Goal: Check status: Check status

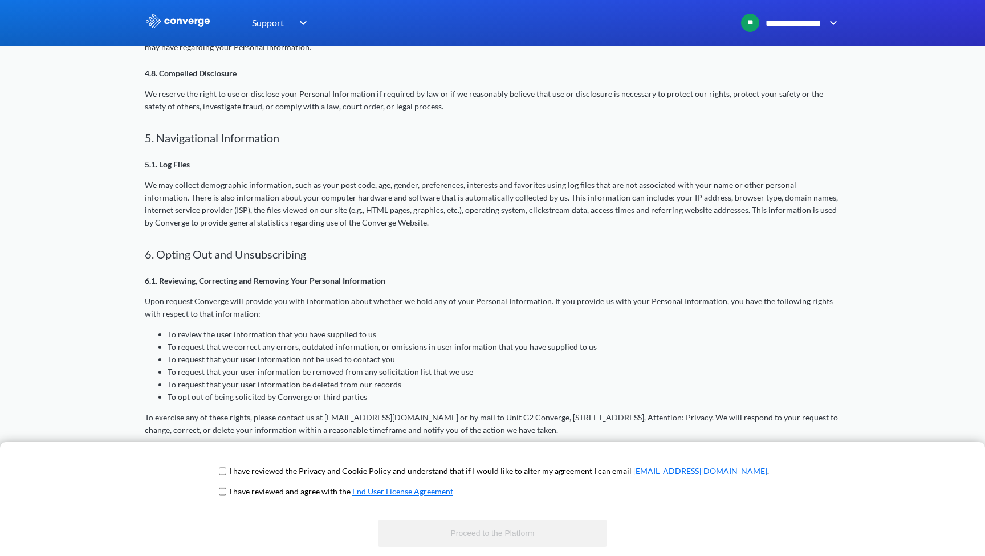
scroll to position [1244, 0]
click at [226, 474] on input "checkbox" at bounding box center [222, 471] width 7 height 9
checkbox input "true"
click at [226, 492] on input "checkbox" at bounding box center [222, 491] width 7 height 9
checkbox input "true"
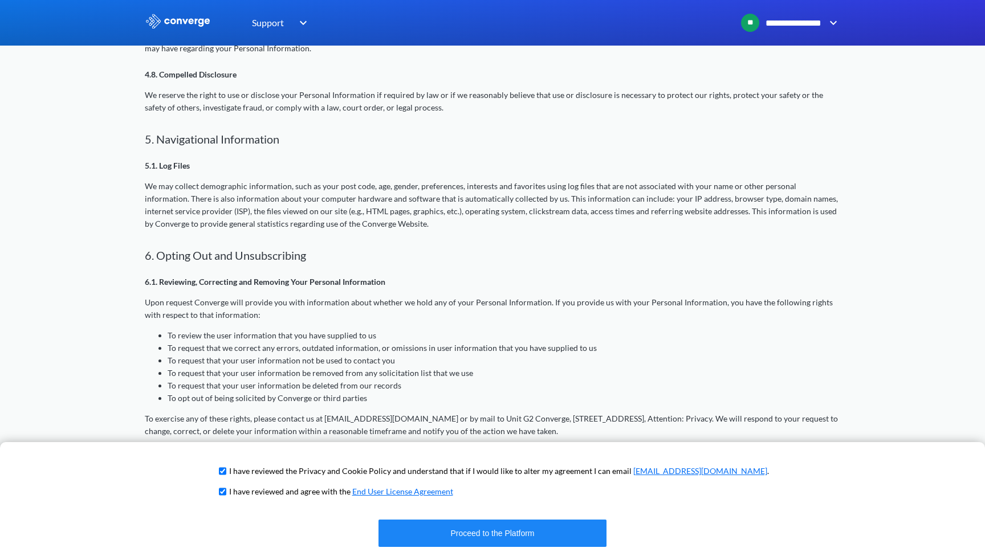
click at [499, 541] on button "Proceed to the Platform" at bounding box center [492, 533] width 228 height 27
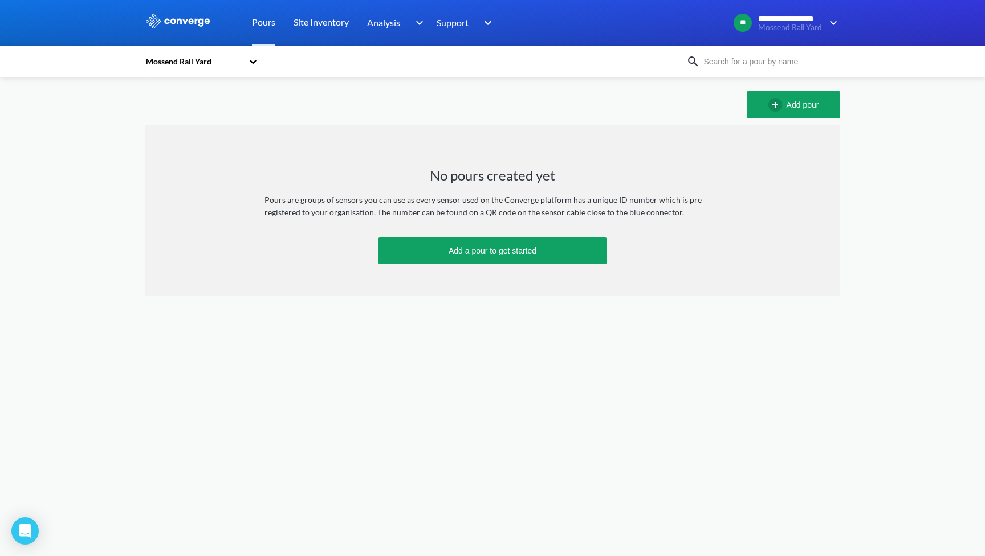
click at [490, 111] on div "Add pour" at bounding box center [492, 104] width 695 height 27
click at [324, 27] on link "Site Inventory" at bounding box center [321, 23] width 55 height 46
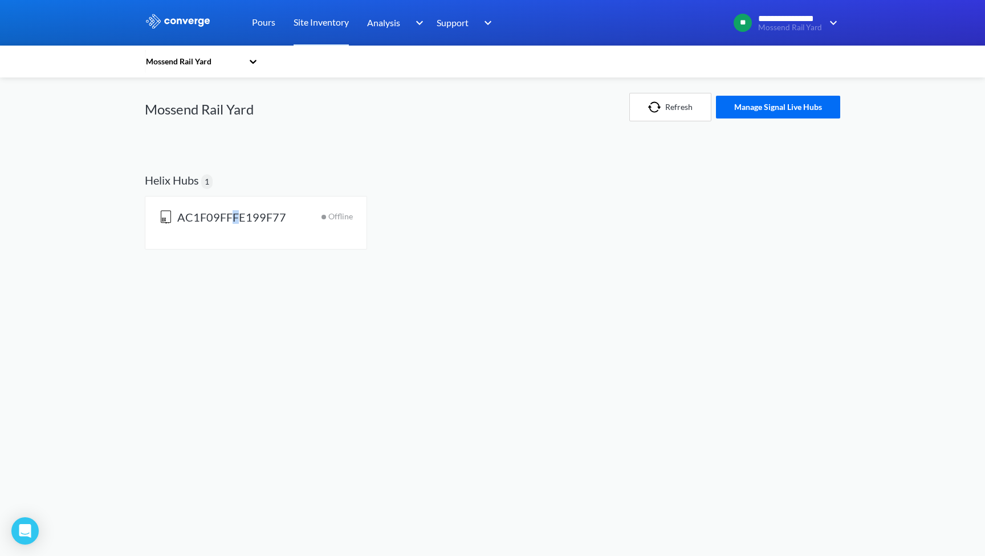
click at [234, 222] on span "AC1F09FFFE199F77" at bounding box center [231, 218] width 109 height 16
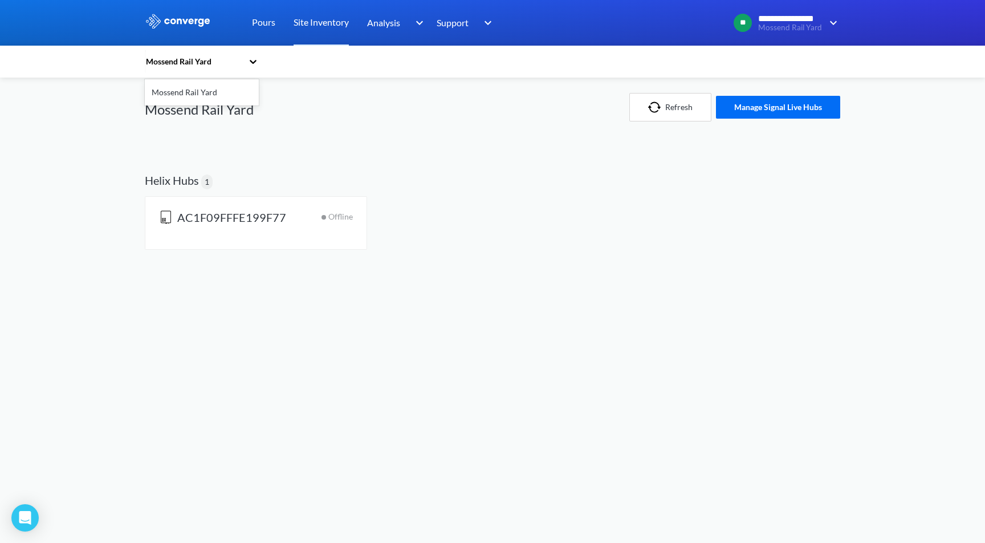
click at [254, 61] on icon at bounding box center [252, 61] width 11 height 11
click at [669, 100] on button "Refresh" at bounding box center [670, 107] width 82 height 29
click at [311, 210] on div "AC1F09FFFE199F77 Offline" at bounding box center [256, 222] width 194 height 25
click at [757, 107] on button "Manage Signal Live Hubs" at bounding box center [778, 107] width 124 height 23
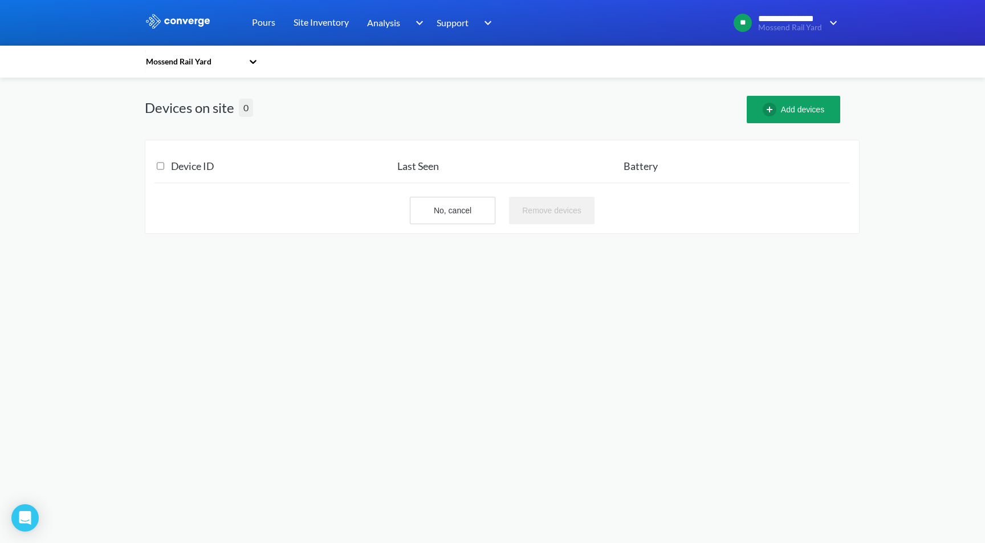
click at [163, 165] on div at bounding box center [162, 165] width 17 height 33
click at [157, 165] on all "checkbox" at bounding box center [160, 165] width 7 height 23
click at [160, 168] on all "checkbox" at bounding box center [160, 165] width 7 height 23
checkbox all "false"
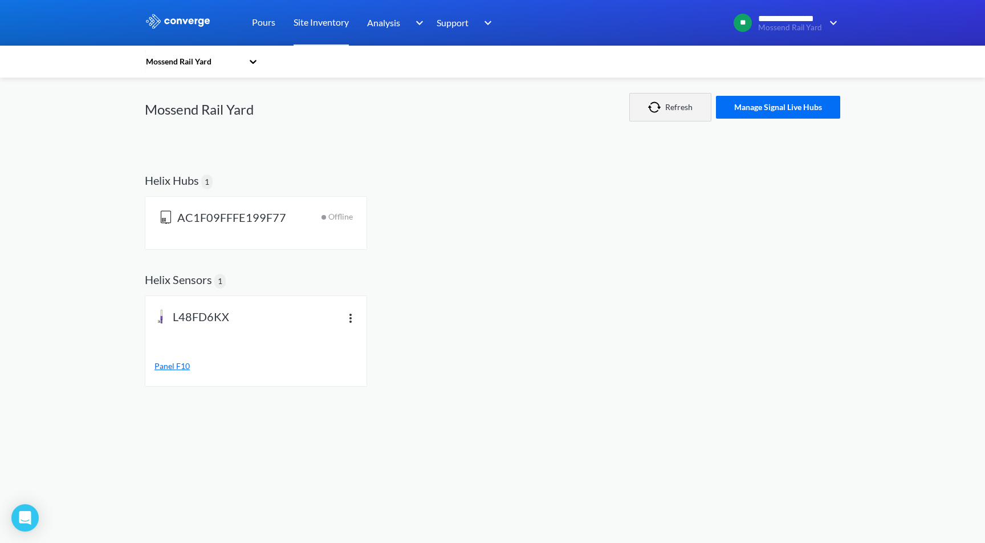
click at [678, 109] on button "Refresh" at bounding box center [670, 107] width 82 height 29
click at [331, 217] on span "Offline" at bounding box center [340, 222] width 25 height 25
click at [428, 218] on div "AC1F09FFFE199F77 Offline" at bounding box center [492, 225] width 695 height 58
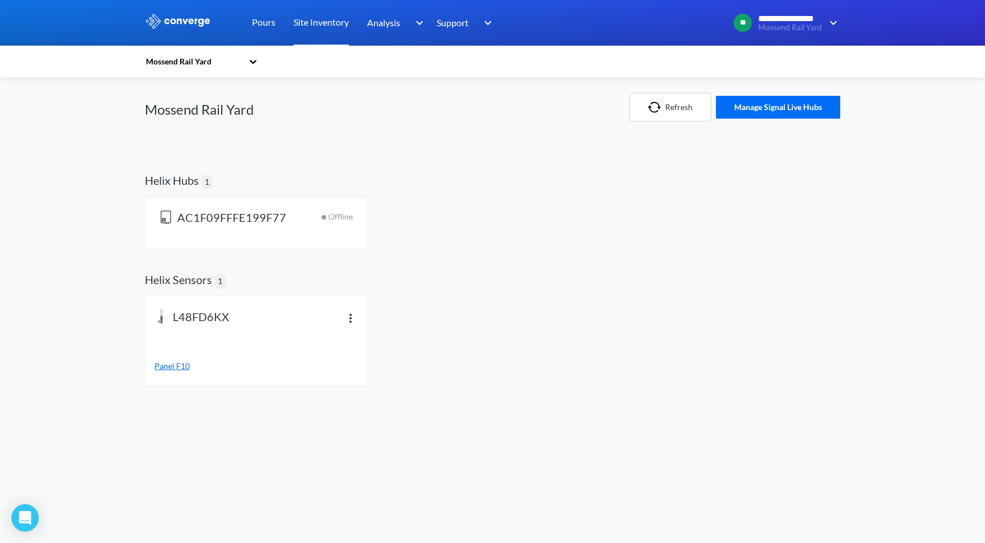
click at [233, 221] on span "AC1F09FFFE199F77" at bounding box center [231, 218] width 109 height 16
click at [566, 1] on div at bounding box center [492, 23] width 985 height 46
